Goal: Transaction & Acquisition: Purchase product/service

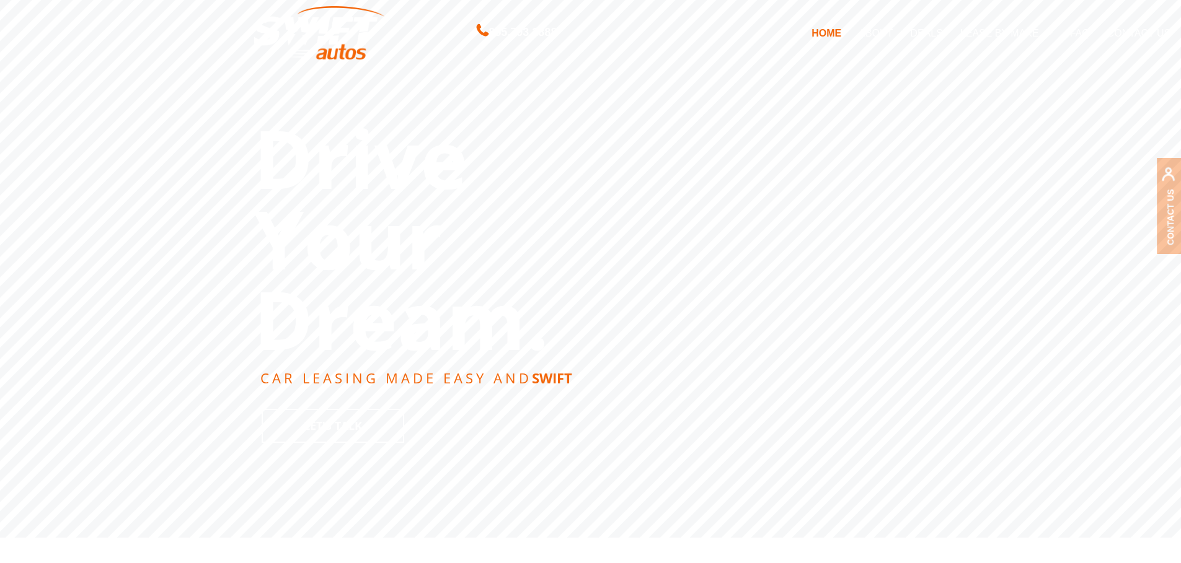
click at [924, 30] on link "DEALS" at bounding box center [926, 33] width 50 height 26
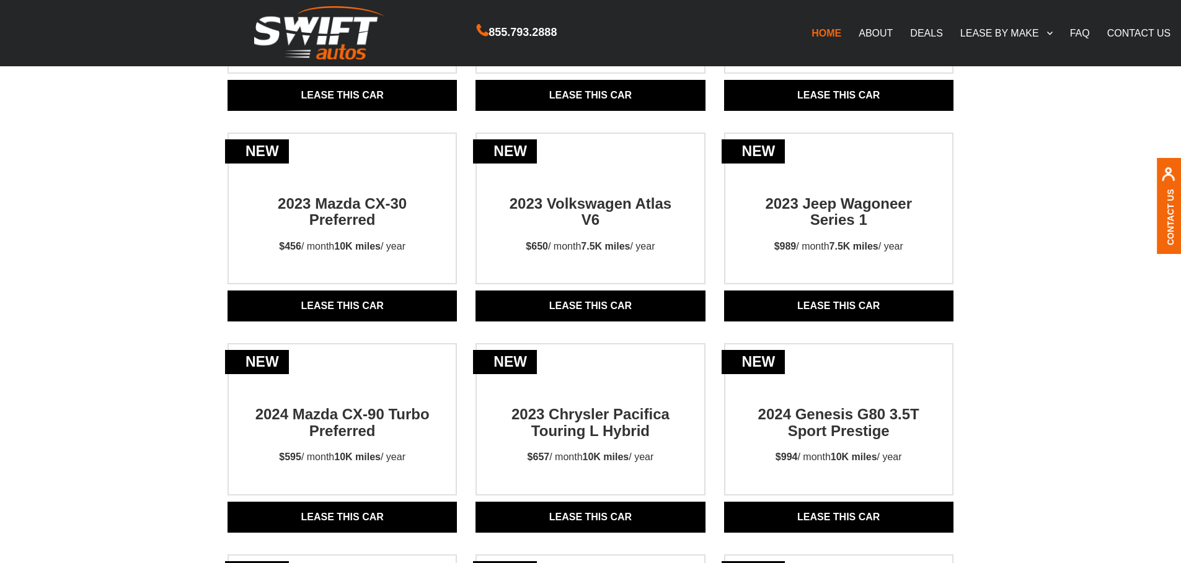
scroll to position [483, 0]
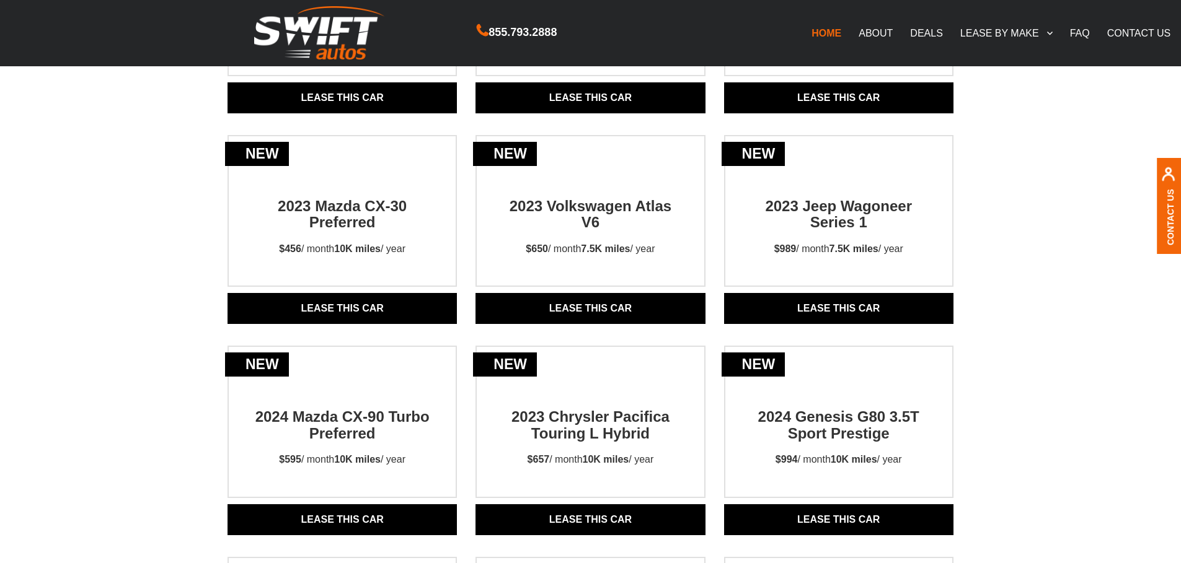
click at [291, 308] on link "Lease THIS CAR" at bounding box center [341, 308] width 229 height 31
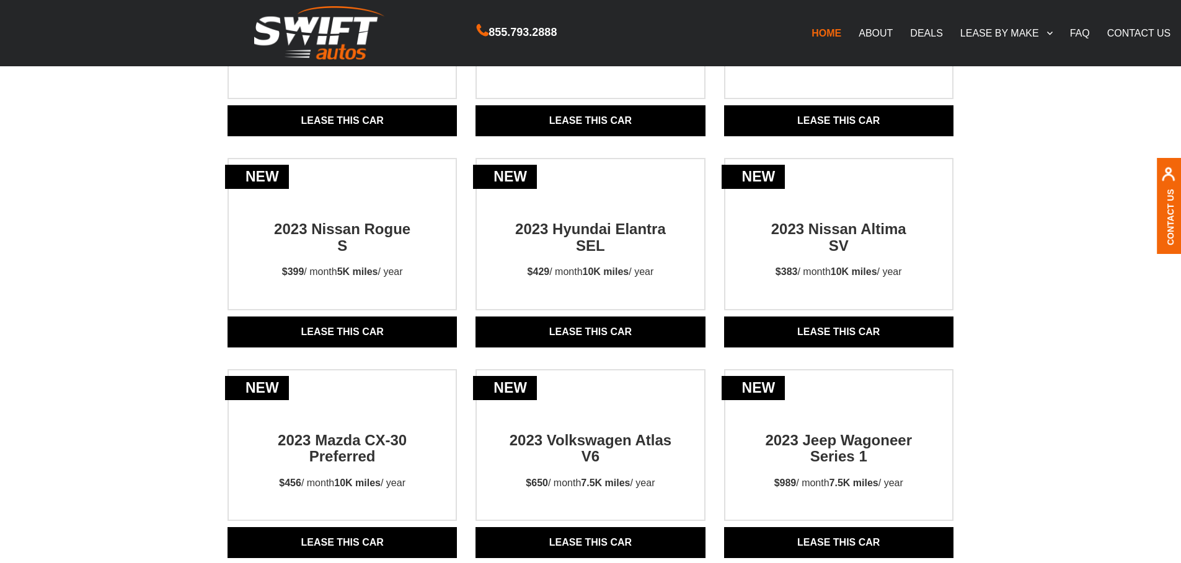
scroll to position [36, 0]
